Goal: Information Seeking & Learning: Learn about a topic

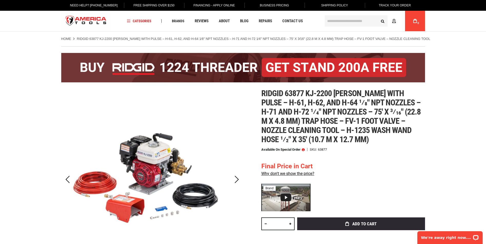
drag, startPoint x: 223, startPoint y: 158, endPoint x: 219, endPoint y: 159, distance: 3.4
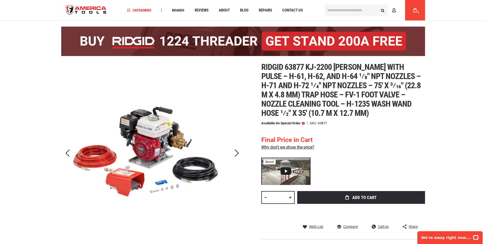
scroll to position [51, 0]
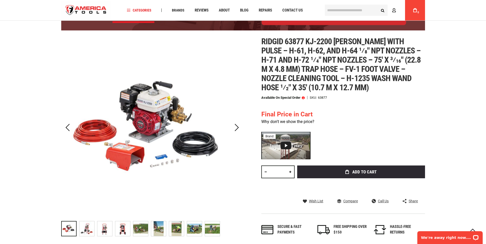
click at [297, 123] on link "Why don't we show the price?" at bounding box center [287, 121] width 53 height 5
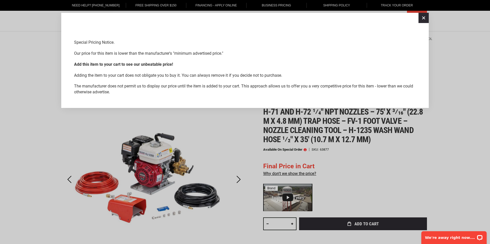
scroll to position [51, 0]
